Goal: Task Accomplishment & Management: Manage account settings

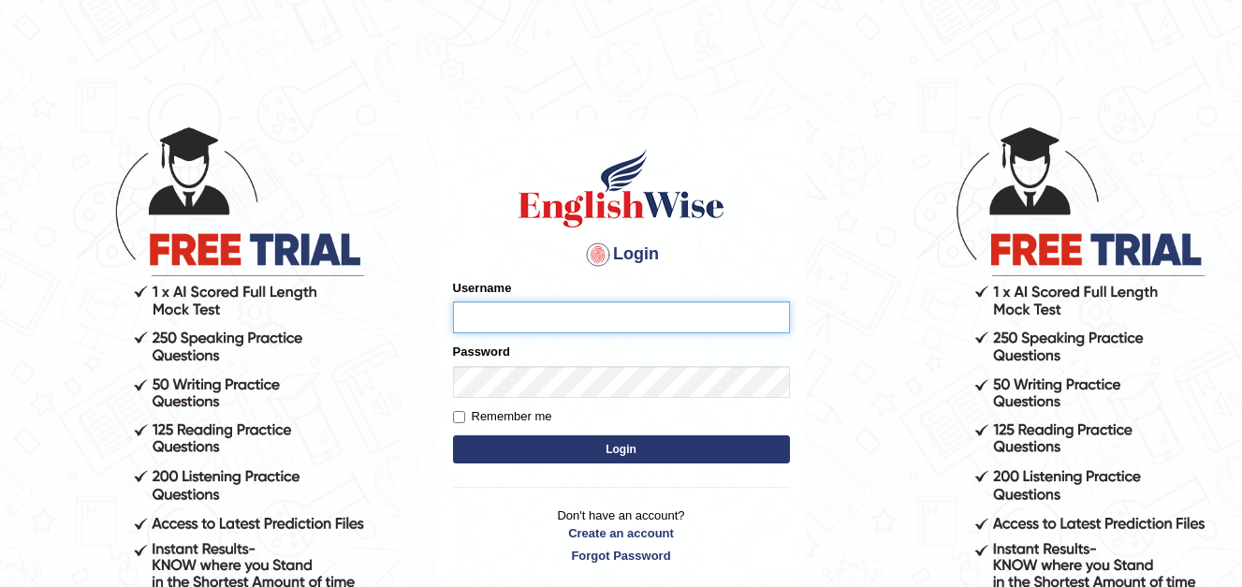
click at [500, 315] on input "Username" at bounding box center [621, 317] width 337 height 32
type input "Kirti_India"
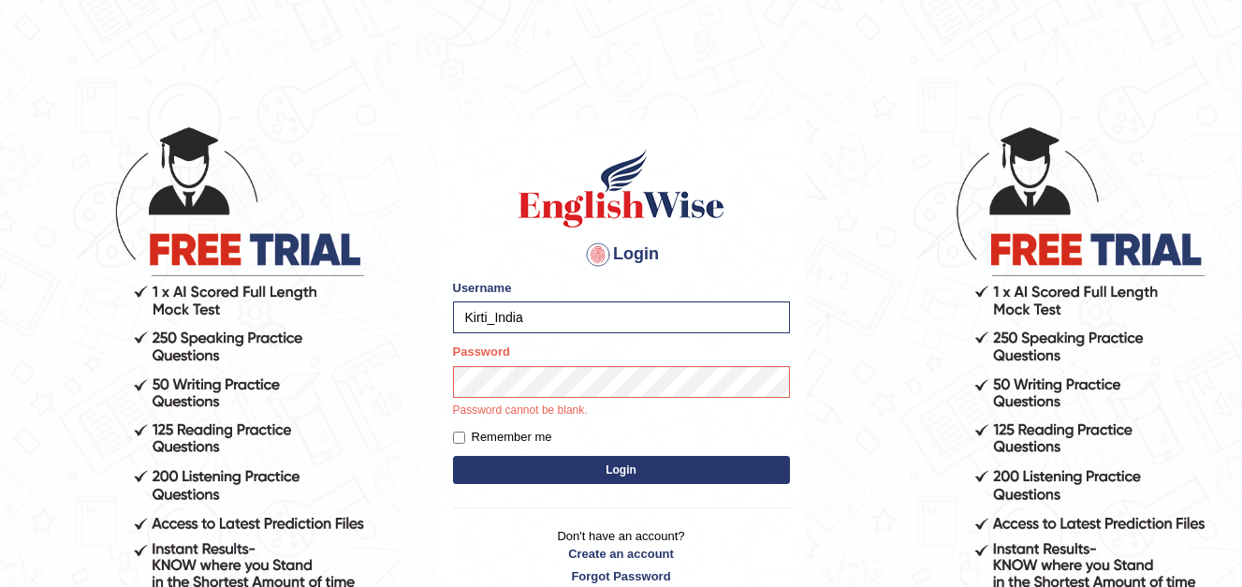
click at [592, 465] on button "Login" at bounding box center [621, 470] width 337 height 28
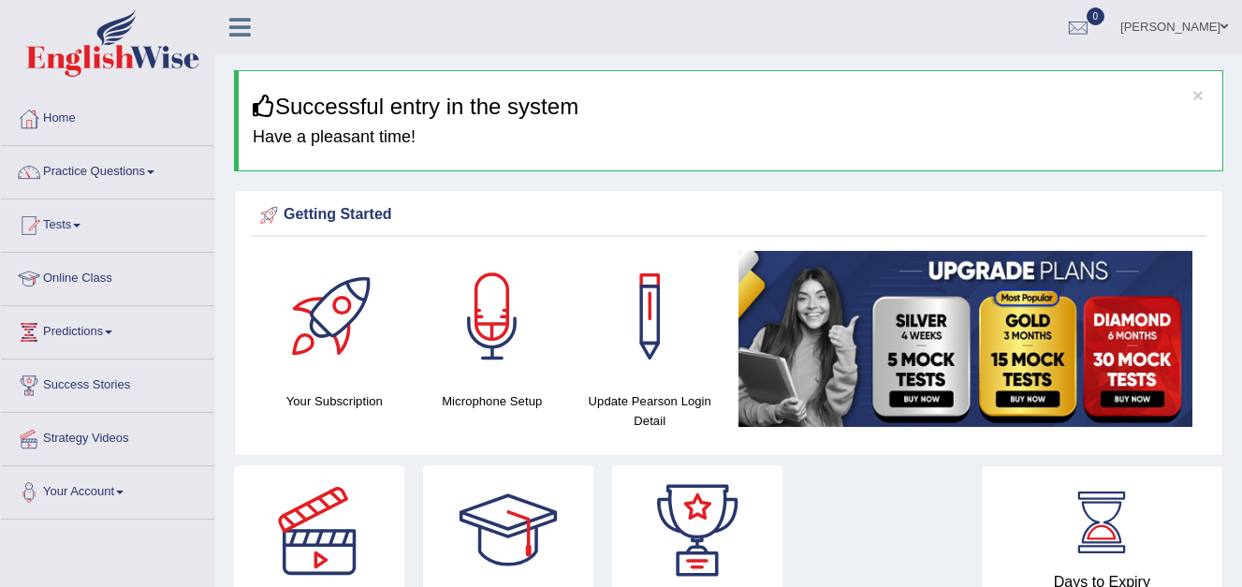
click at [60, 117] on link "Home" at bounding box center [107, 116] width 213 height 47
